Goal: Task Accomplishment & Management: Use online tool/utility

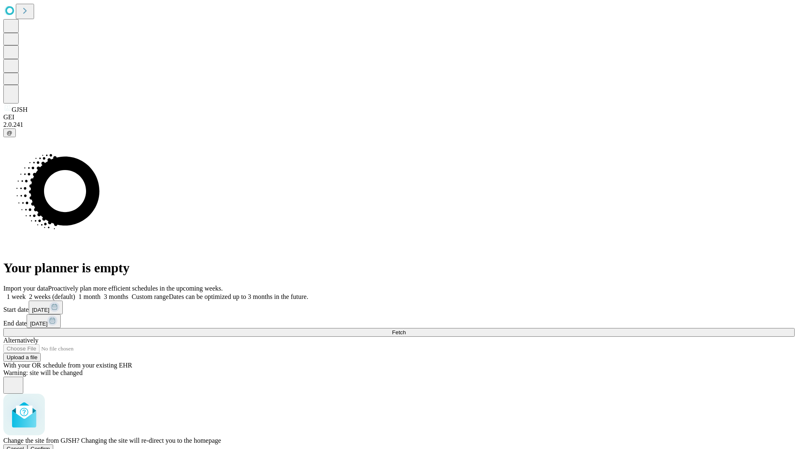
click at [50, 445] on span "Confirm" at bounding box center [41, 448] width 20 height 6
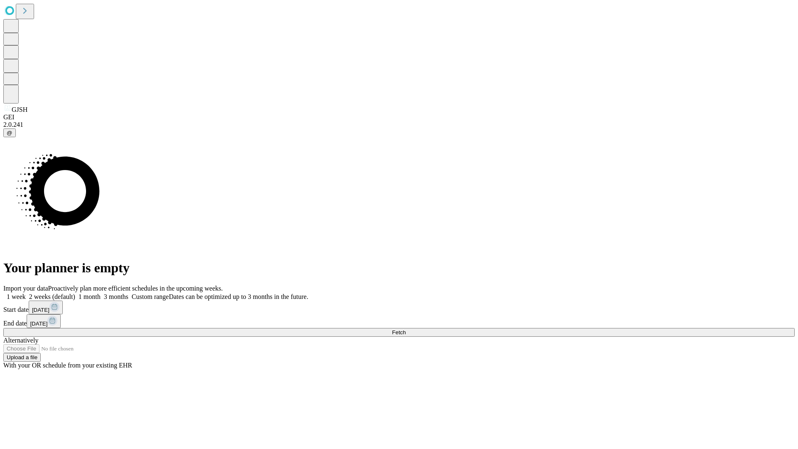
click at [26, 293] on label "1 week" at bounding box center [14, 296] width 22 height 7
click at [405, 329] on span "Fetch" at bounding box center [399, 332] width 14 height 6
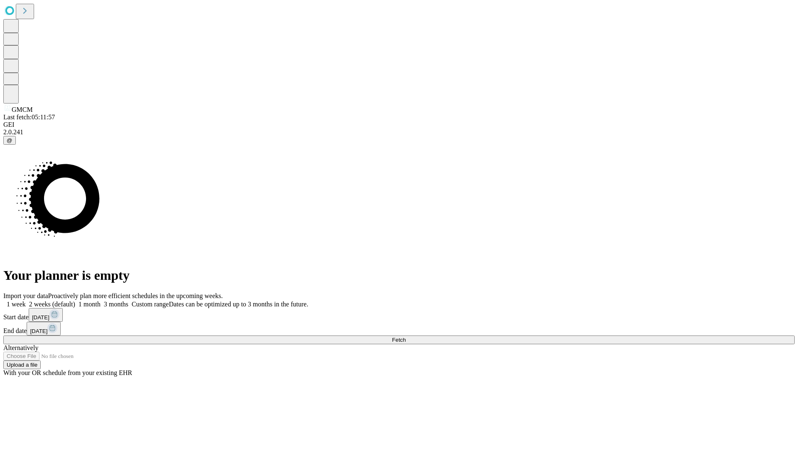
click at [26, 300] on label "1 week" at bounding box center [14, 303] width 22 height 7
click at [405, 336] on span "Fetch" at bounding box center [399, 339] width 14 height 6
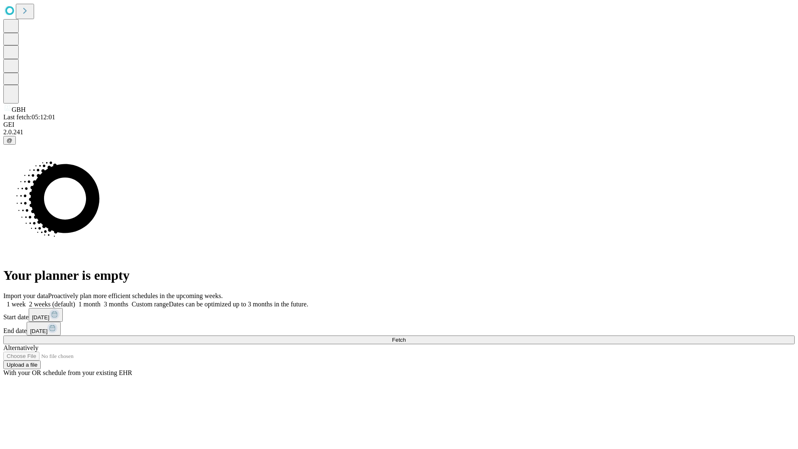
click at [26, 300] on label "1 week" at bounding box center [14, 303] width 22 height 7
click at [405, 336] on span "Fetch" at bounding box center [399, 339] width 14 height 6
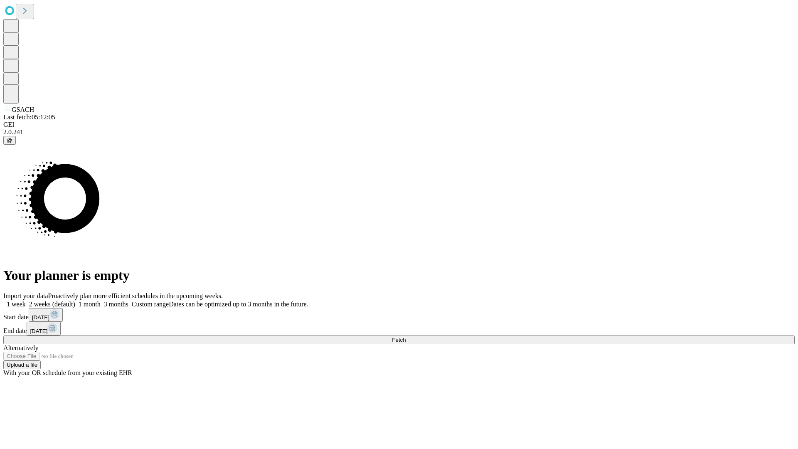
click at [405, 336] on span "Fetch" at bounding box center [399, 339] width 14 height 6
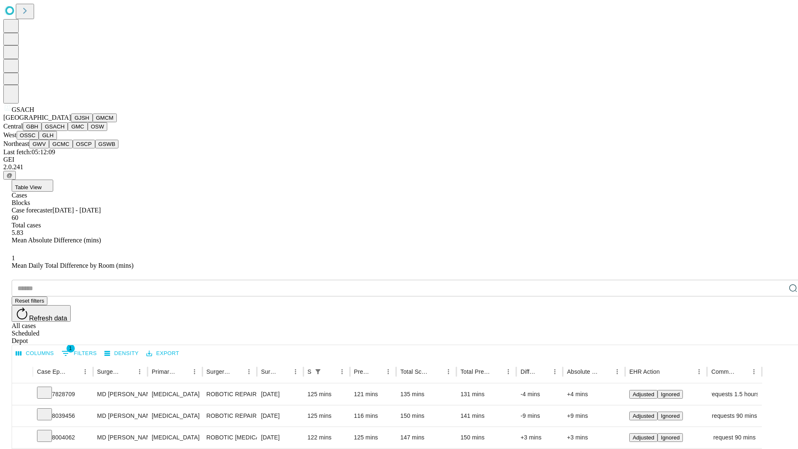
click at [68, 131] on button "GMC" at bounding box center [78, 126] width 20 height 9
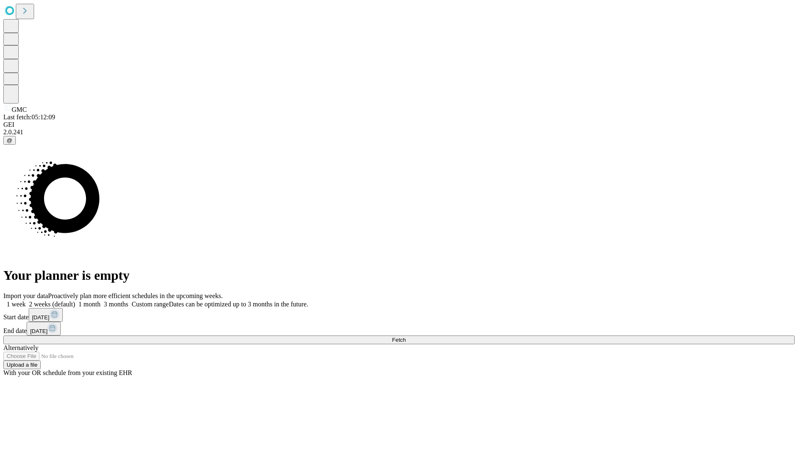
click at [26, 300] on label "1 week" at bounding box center [14, 303] width 22 height 7
click at [405, 336] on span "Fetch" at bounding box center [399, 339] width 14 height 6
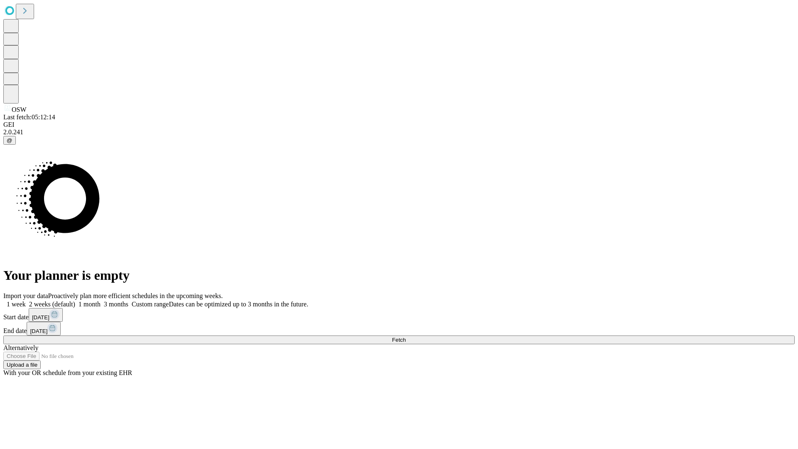
click at [26, 300] on label "1 week" at bounding box center [14, 303] width 22 height 7
click at [405, 336] on span "Fetch" at bounding box center [399, 339] width 14 height 6
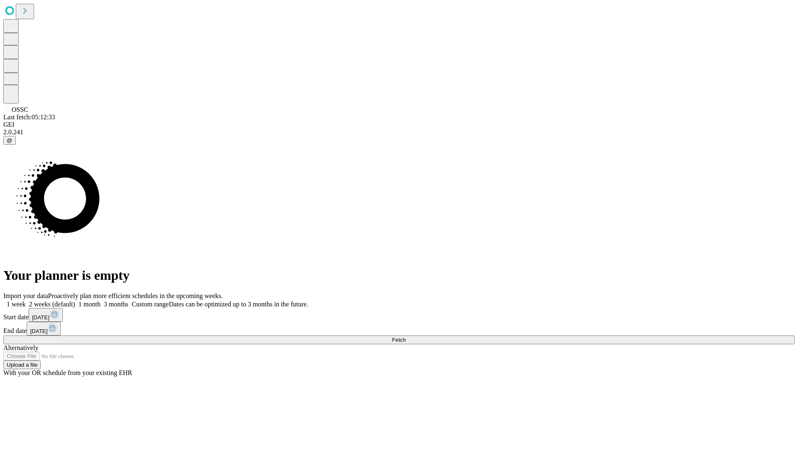
click at [26, 300] on label "1 week" at bounding box center [14, 303] width 22 height 7
click at [405, 336] on span "Fetch" at bounding box center [399, 339] width 14 height 6
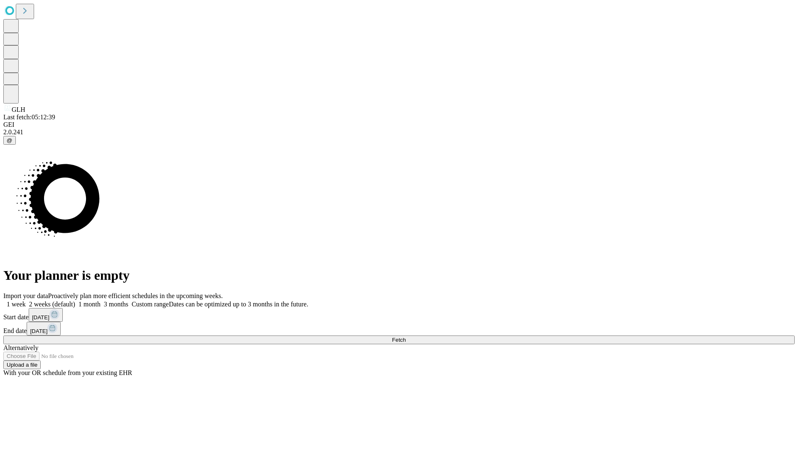
click at [26, 300] on label "1 week" at bounding box center [14, 303] width 22 height 7
click at [405, 336] on span "Fetch" at bounding box center [399, 339] width 14 height 6
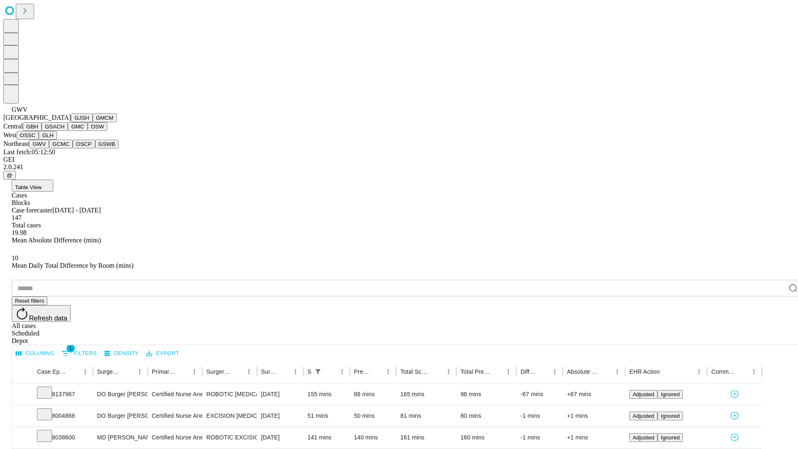
click at [64, 148] on button "GCMC" at bounding box center [61, 144] width 24 height 9
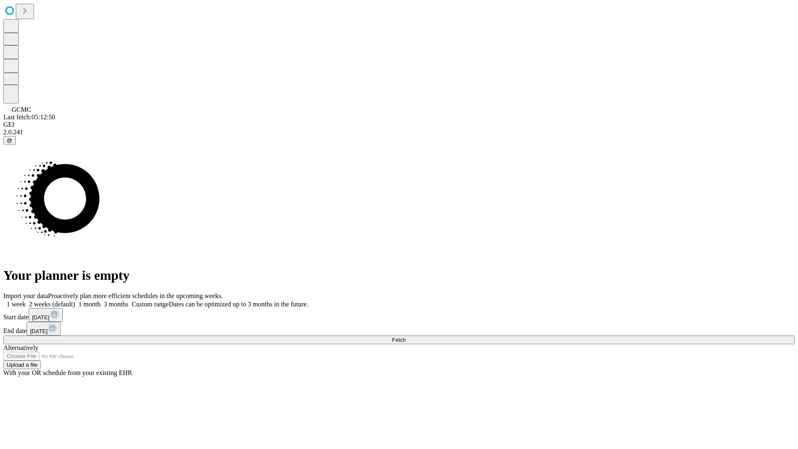
click at [26, 300] on label "1 week" at bounding box center [14, 303] width 22 height 7
click at [405, 336] on span "Fetch" at bounding box center [399, 339] width 14 height 6
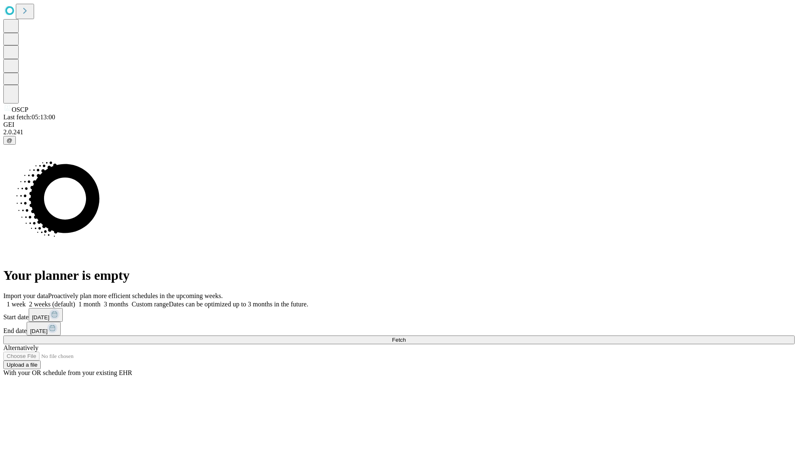
click at [26, 300] on label "1 week" at bounding box center [14, 303] width 22 height 7
click at [405, 336] on span "Fetch" at bounding box center [399, 339] width 14 height 6
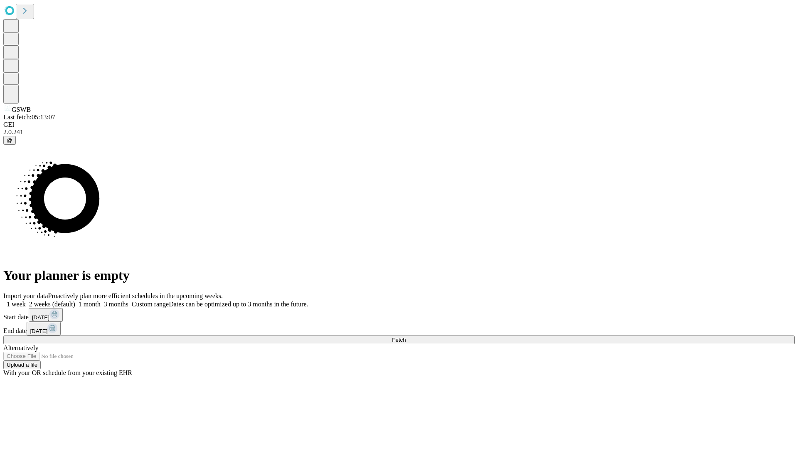
click at [26, 300] on label "1 week" at bounding box center [14, 303] width 22 height 7
click at [405, 336] on span "Fetch" at bounding box center [399, 339] width 14 height 6
